Goal: Task Accomplishment & Management: Use online tool/utility

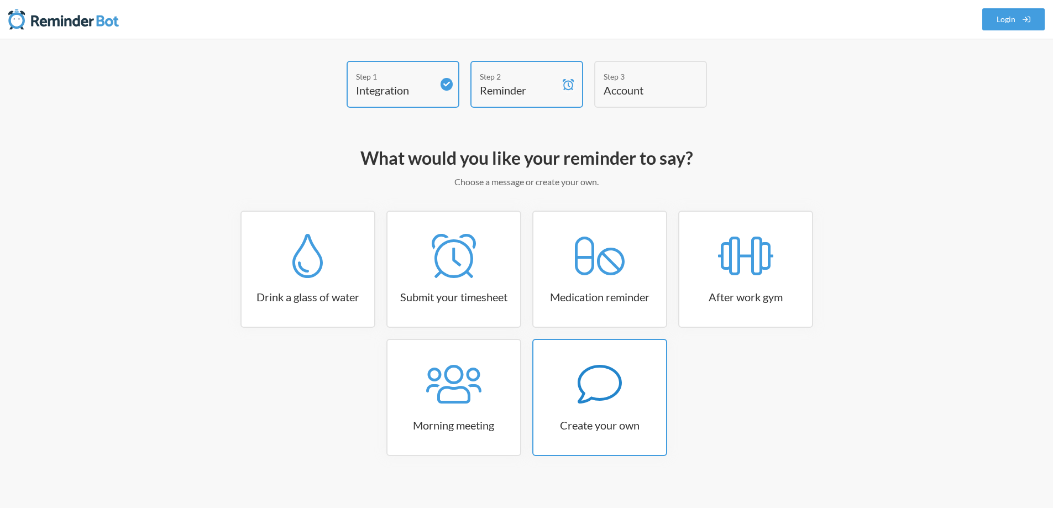
click at [614, 402] on icon at bounding box center [600, 384] width 44 height 44
select select "07:30:00"
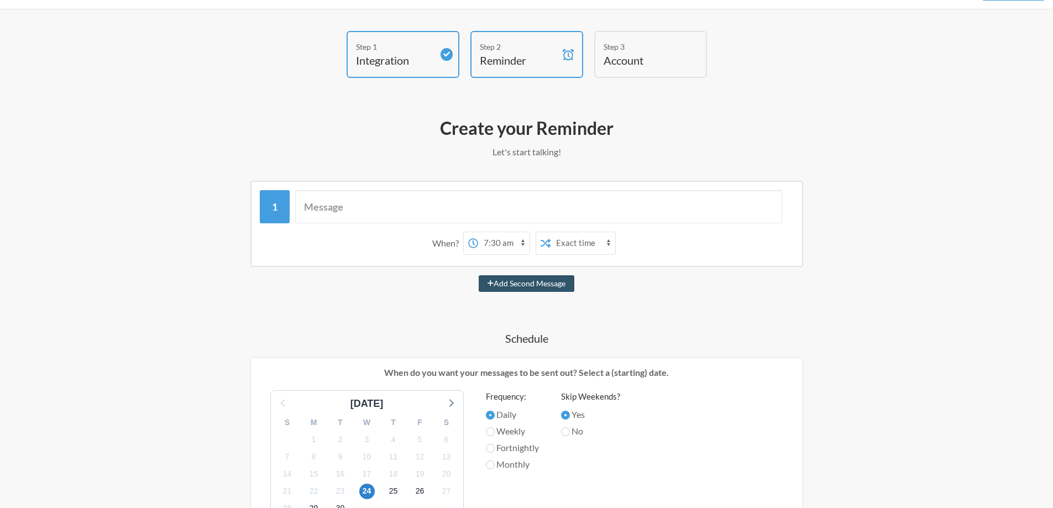
scroll to position [55, 0]
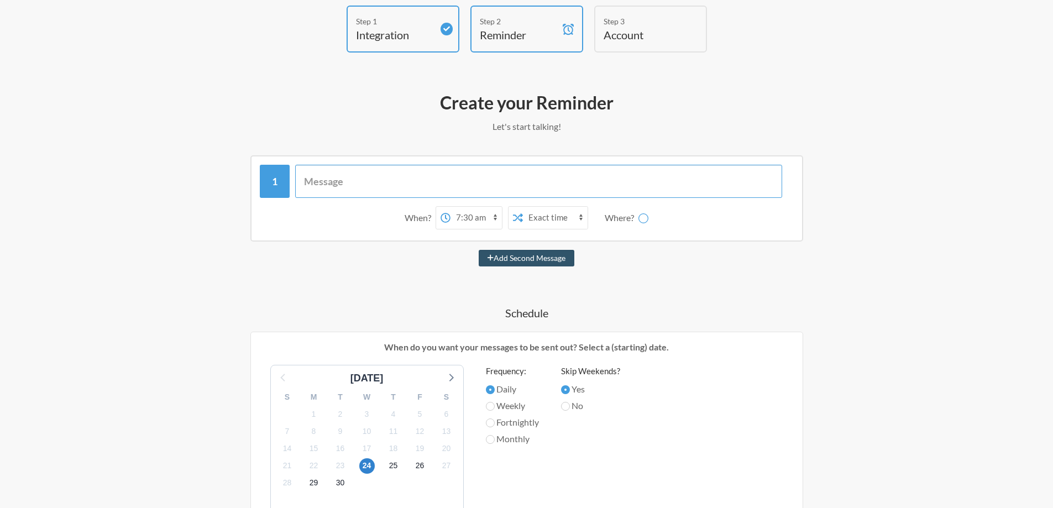
click at [329, 182] on input "text" at bounding box center [538, 181] width 487 height 33
paste input "Name of Event: Alnylam Pharmaceuticals Team Building (TS-49976235) Date: [DATE]…"
type input "Name of Event: Alnylam Pharmaceuticals Team Building (TS-49976235) Date: [DATE]…"
click at [442, 216] on select "12:00 am 12:15 am 12:30 am 12:45 am 1:00 am 1:15 am 1:30 am 1:45 am 2:00 am 2:1…" at bounding box center [432, 218] width 51 height 22
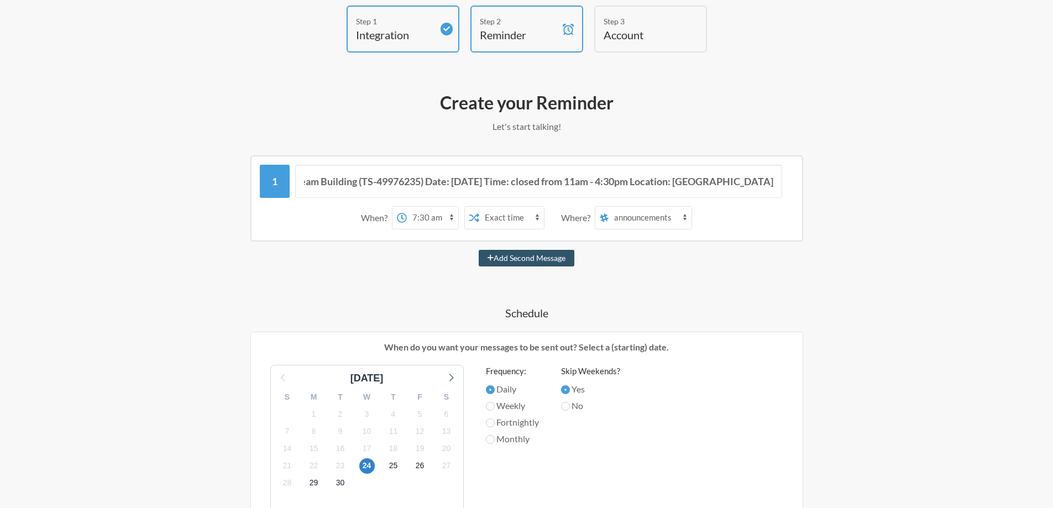
scroll to position [0, 0]
click at [881, 341] on div "Step 1 Integration Step 2 Reminder Step 3 Account What would you like your remi…" at bounding box center [526, 409] width 1053 height 852
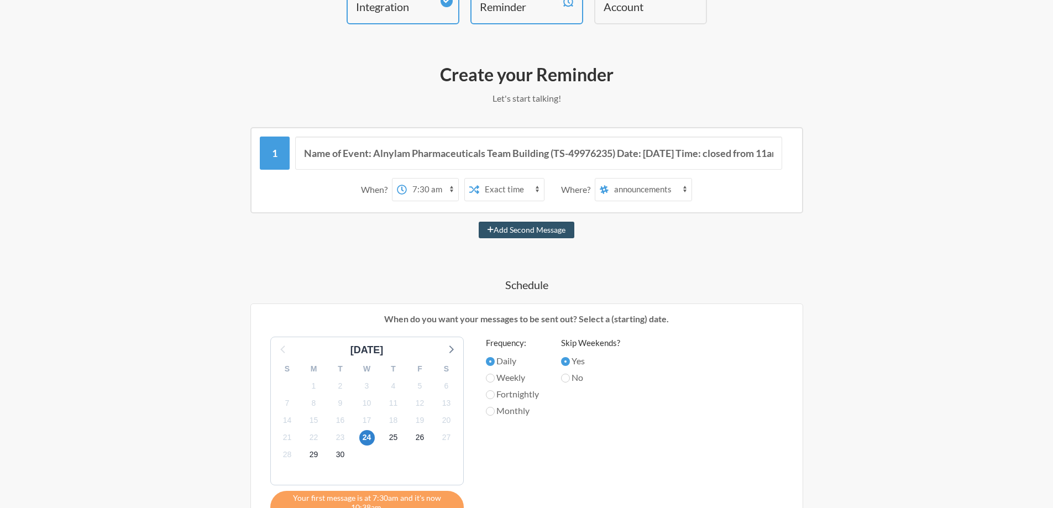
scroll to position [111, 0]
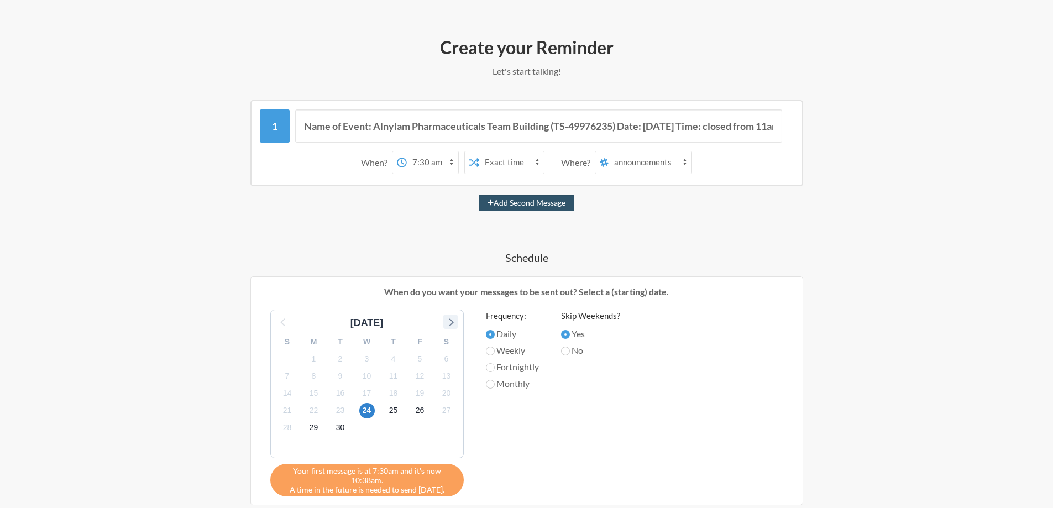
click at [452, 324] on icon at bounding box center [450, 322] width 14 height 14
click at [367, 361] on span "1" at bounding box center [366, 358] width 15 height 15
click at [490, 388] on input "Monthly" at bounding box center [490, 384] width 9 height 9
radio input "true"
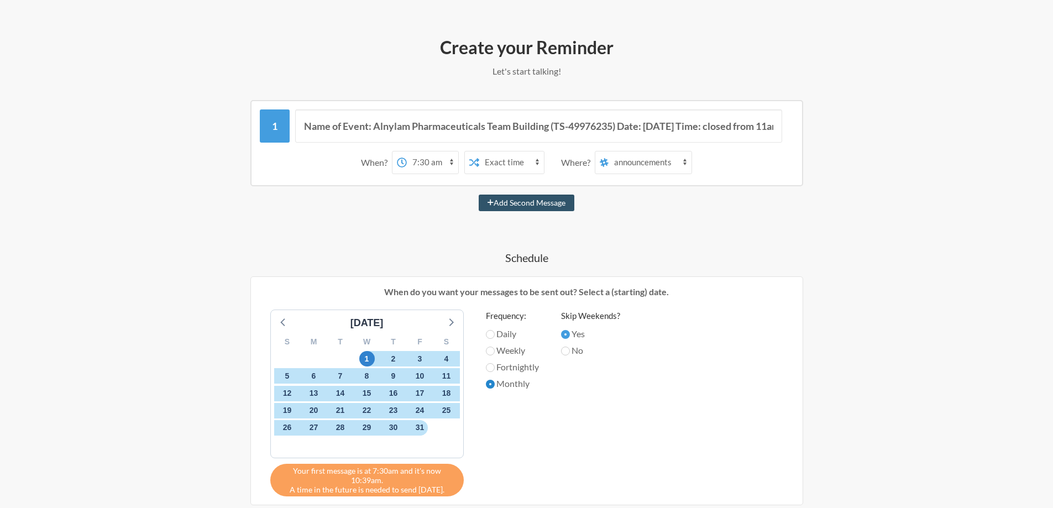
click at [491, 388] on input "Monthly" at bounding box center [490, 384] width 9 height 9
click at [368, 361] on span "1" at bounding box center [366, 358] width 15 height 15
click at [493, 365] on input "Fortnightly" at bounding box center [490, 367] width 9 height 9
radio input "true"
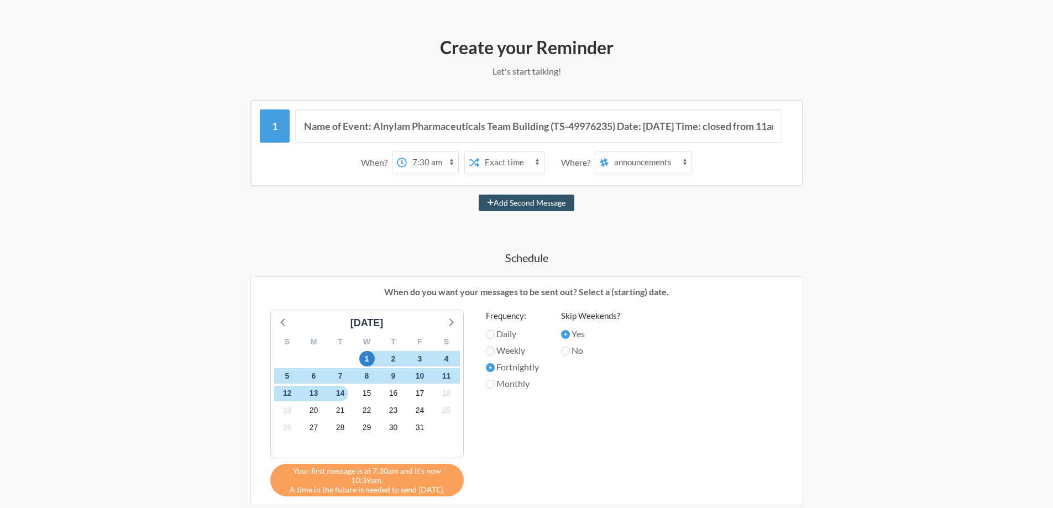
click at [494, 337] on label "Daily" at bounding box center [512, 333] width 53 height 13
click at [494, 337] on input "Daily" at bounding box center [490, 334] width 9 height 9
radio input "true"
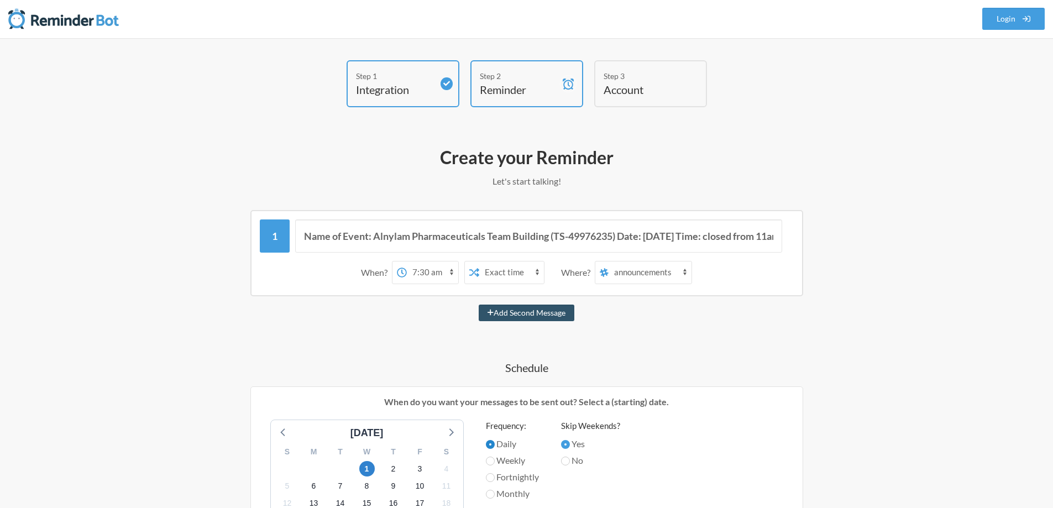
scroll to position [0, 0]
click at [634, 276] on select "announcements non-work-chat lunch level99 sillyjokes concept-and-design tennis …" at bounding box center [650, 273] width 83 height 22
click at [974, 295] on div "Step 1 Integration Step 2 Reminder Step 3 Account What would you like your remi…" at bounding box center [526, 465] width 1053 height 852
drag, startPoint x: 640, startPoint y: 270, endPoint x: 666, endPoint y: 280, distance: 27.1
click at [640, 270] on select "announcements non-work-chat lunch level99 sillyjokes concept-and-design tennis …" at bounding box center [650, 273] width 83 height 22
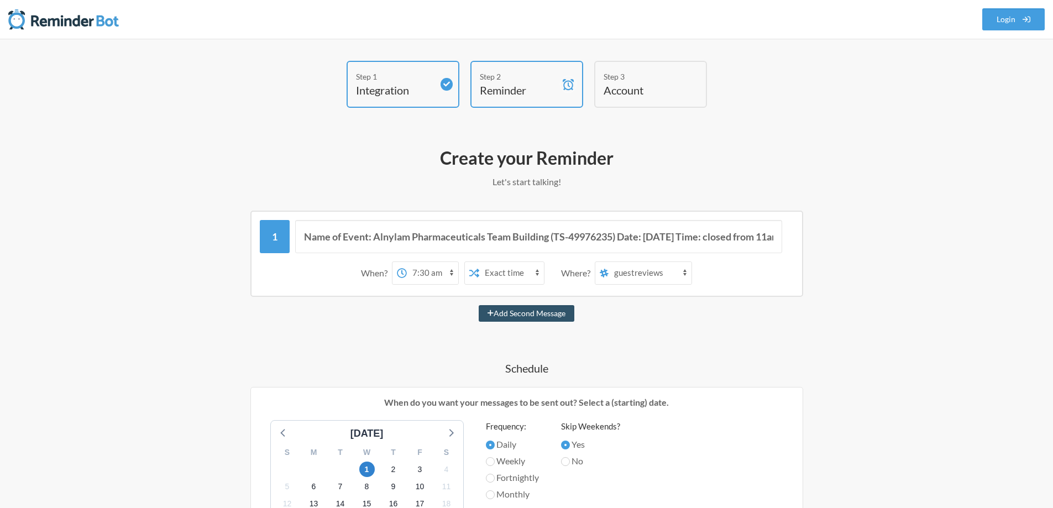
select select "C091FC98A9M"
click at [912, 212] on div "Step 1 Integration Step 2 Reminder Step 3 Account What would you like your remi…" at bounding box center [526, 465] width 1053 height 852
click at [1001, 25] on link "Login" at bounding box center [1013, 19] width 63 height 22
